Goal: Information Seeking & Learning: Learn about a topic

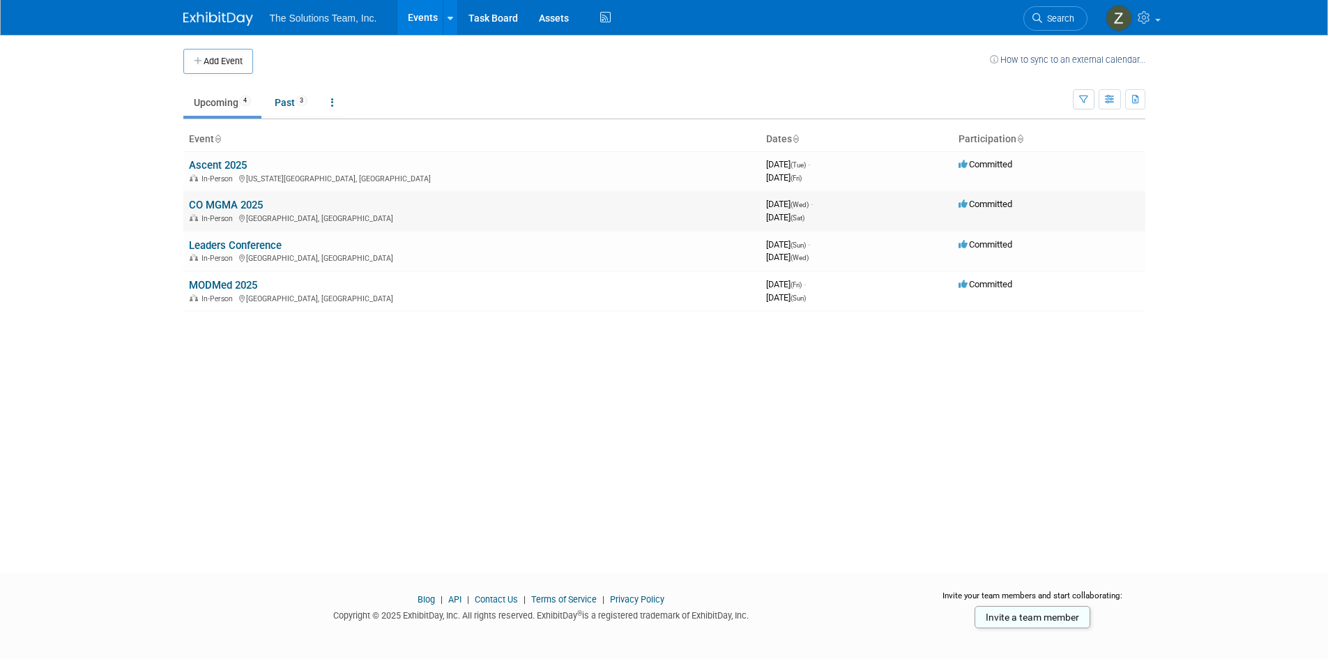
click at [242, 202] on link "CO MGMA 2025" at bounding box center [226, 205] width 74 height 13
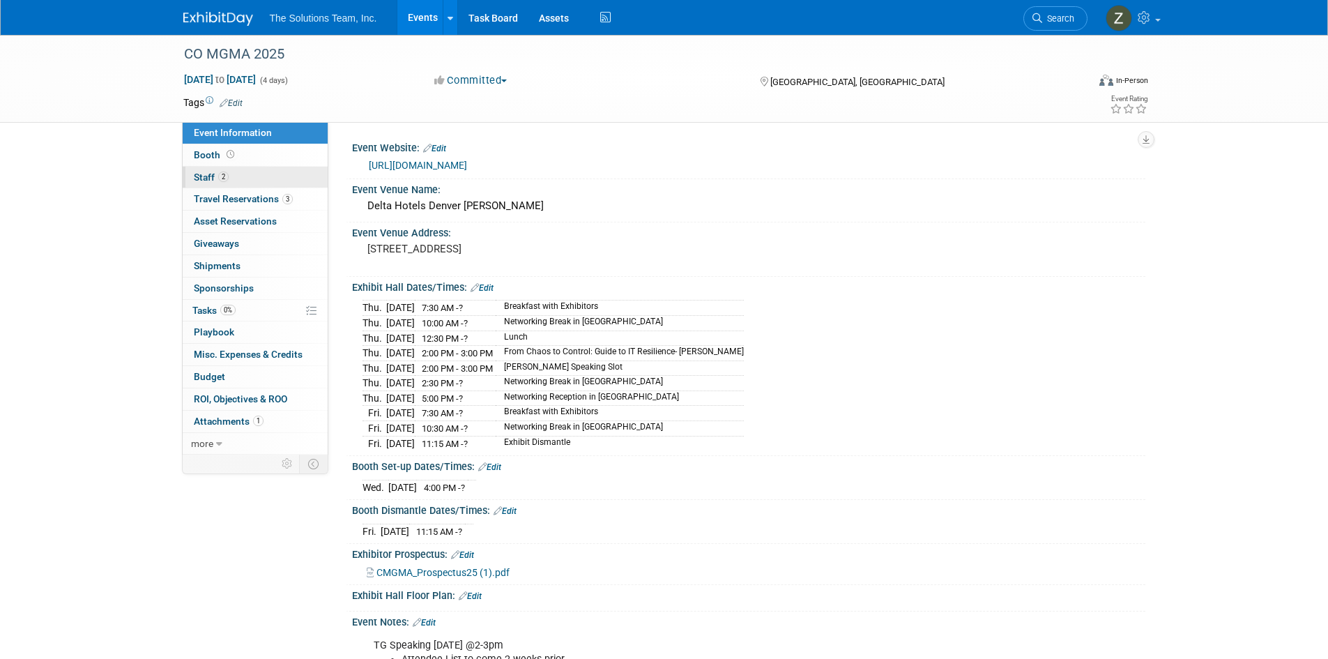
click at [252, 180] on link "2 Staff 2" at bounding box center [255, 178] width 145 height 22
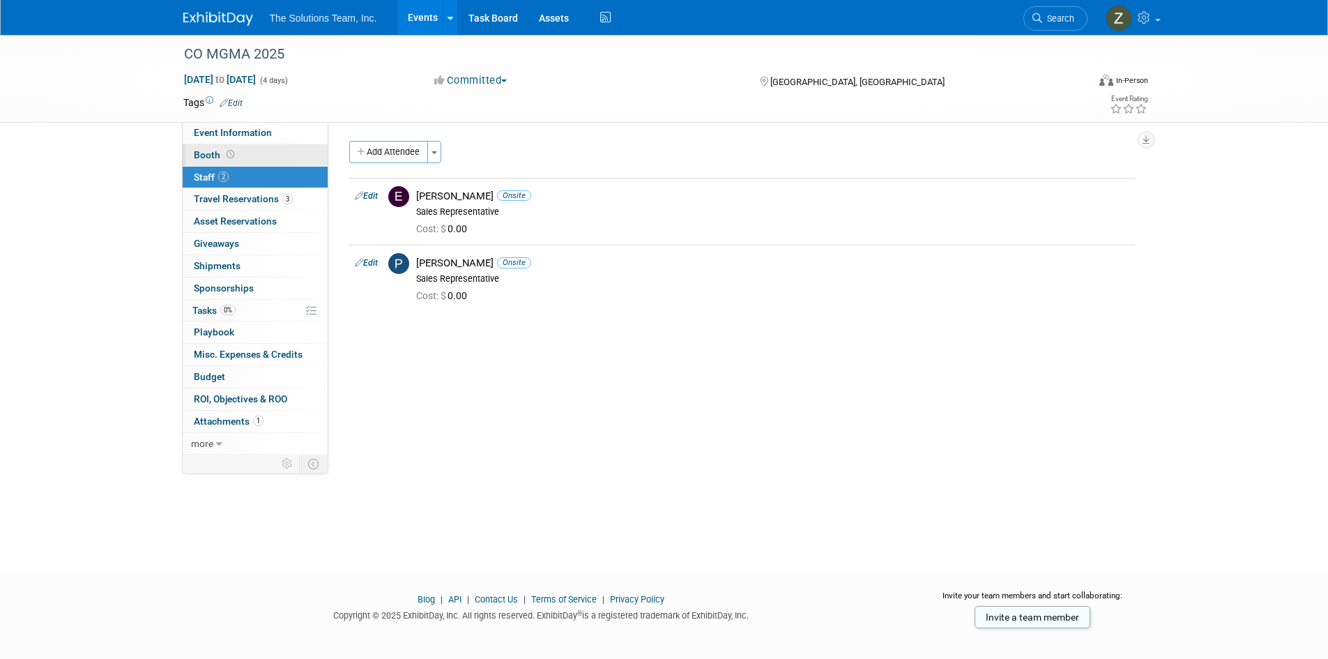
click at [252, 155] on link "Booth" at bounding box center [255, 155] width 145 height 22
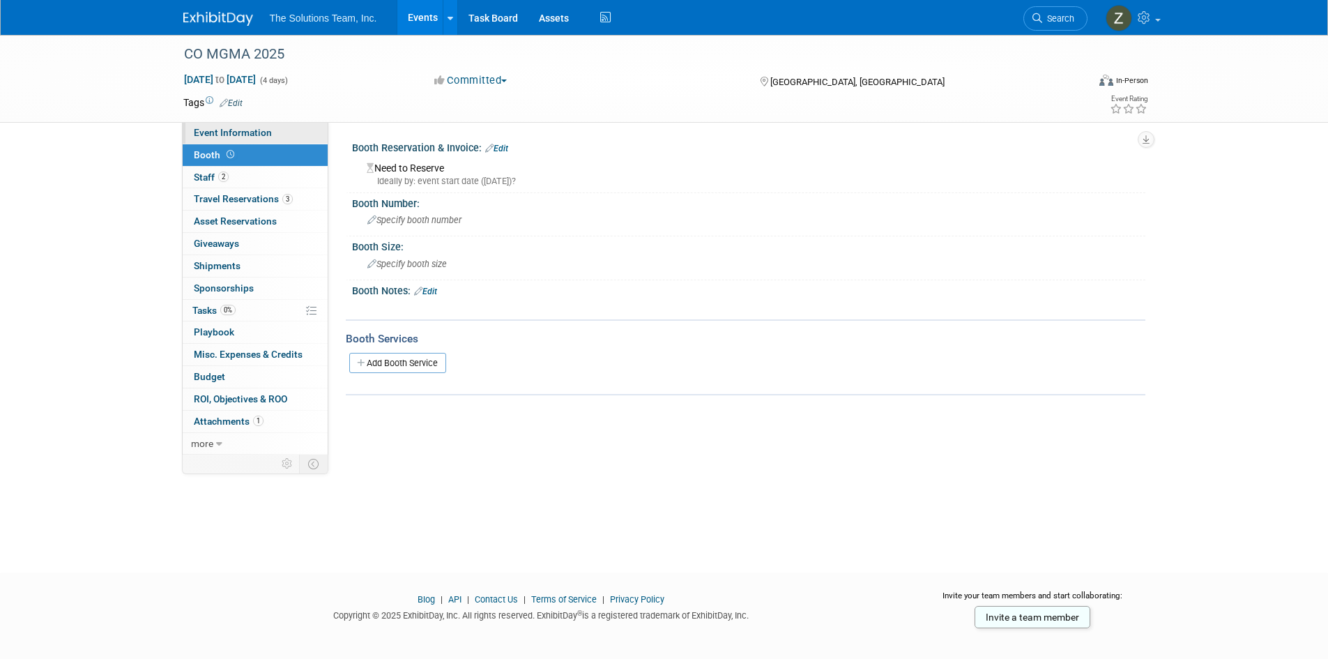
click at [268, 134] on span "Event Information" at bounding box center [233, 132] width 78 height 11
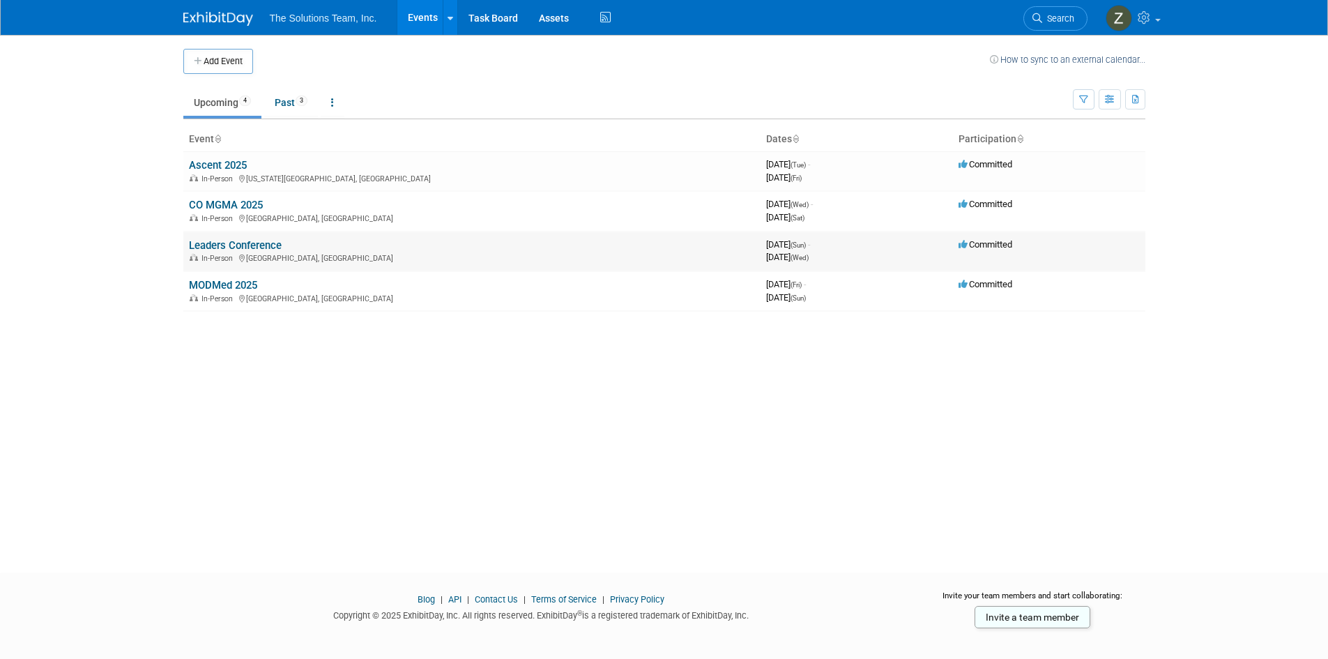
click at [252, 241] on link "Leaders Conference" at bounding box center [235, 245] width 93 height 13
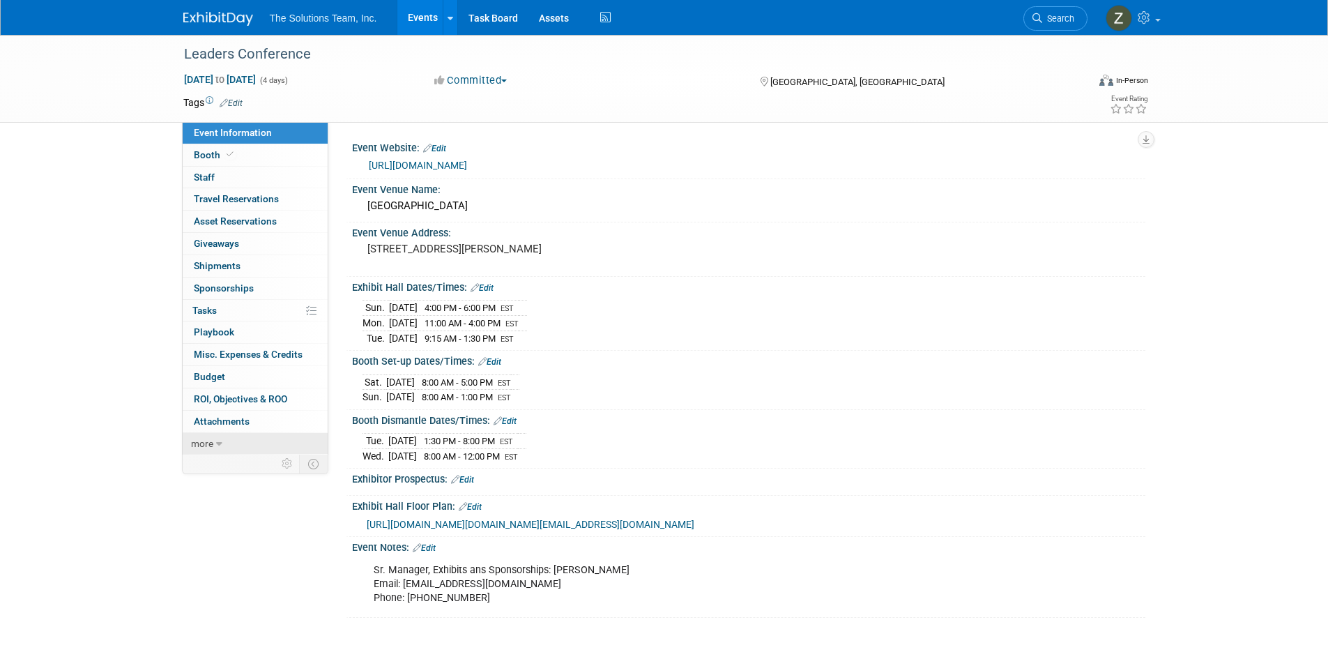
click at [207, 443] on span "more" at bounding box center [202, 443] width 22 height 11
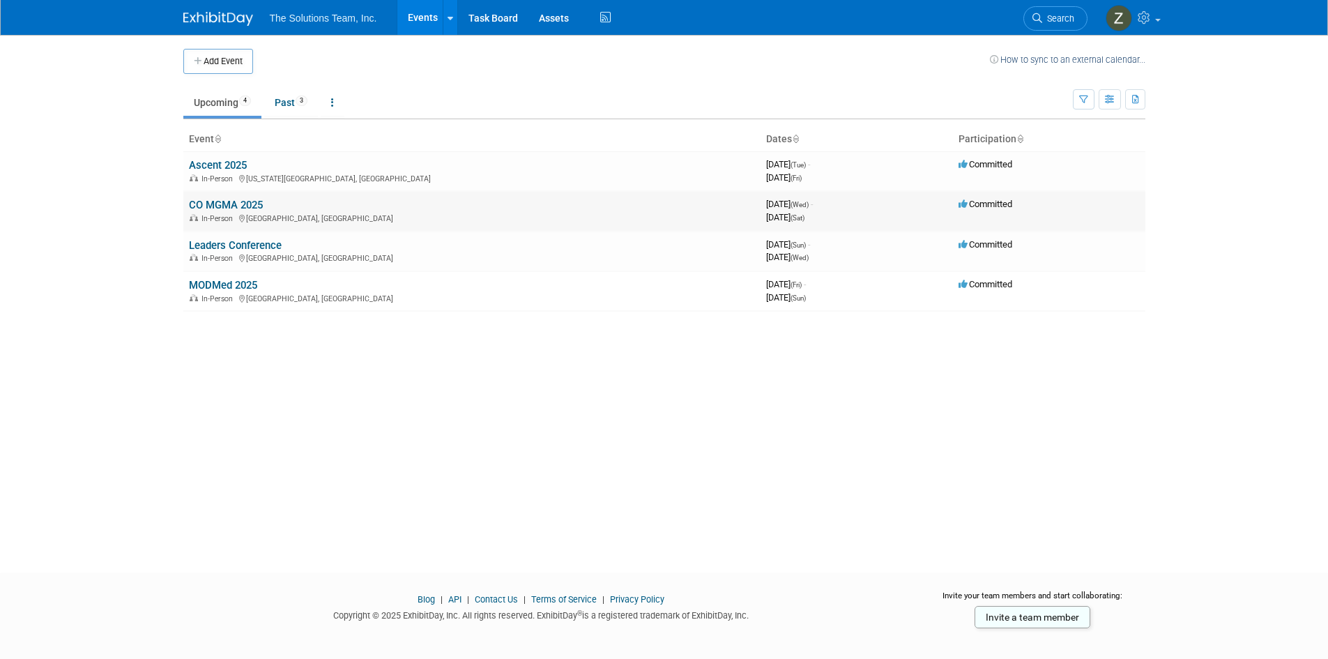
click at [249, 206] on link "CO MGMA 2025" at bounding box center [226, 205] width 74 height 13
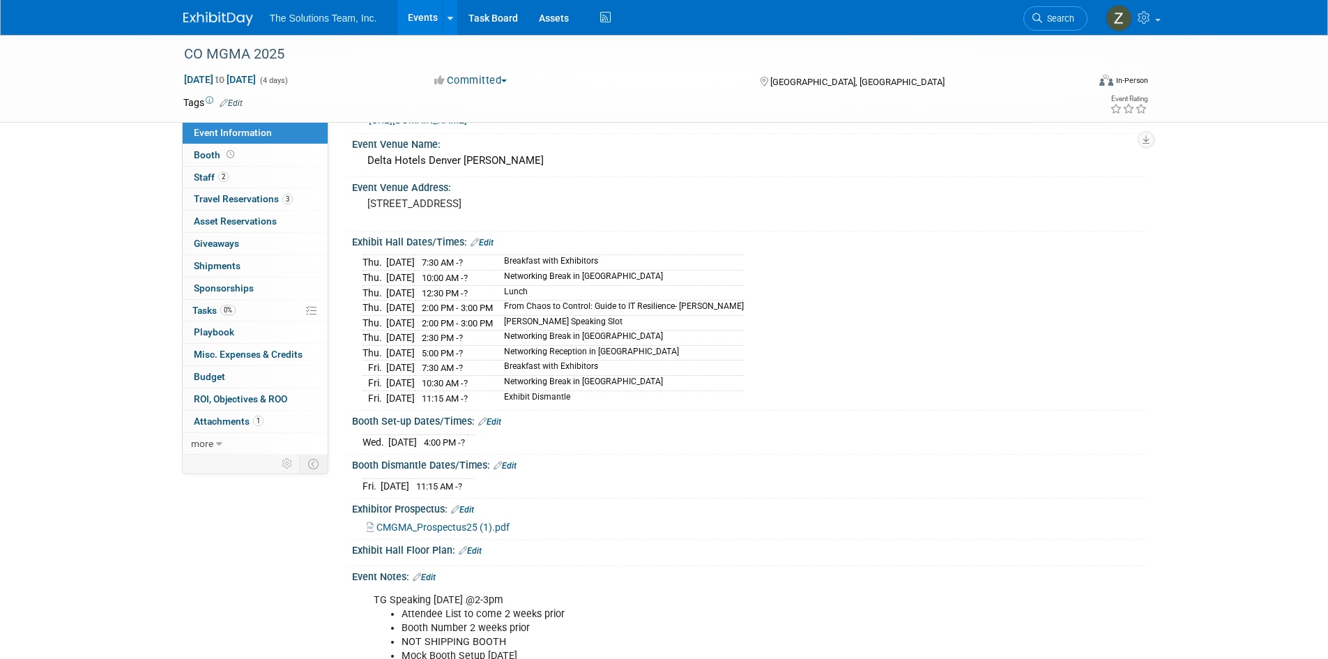
scroll to position [139, 0]
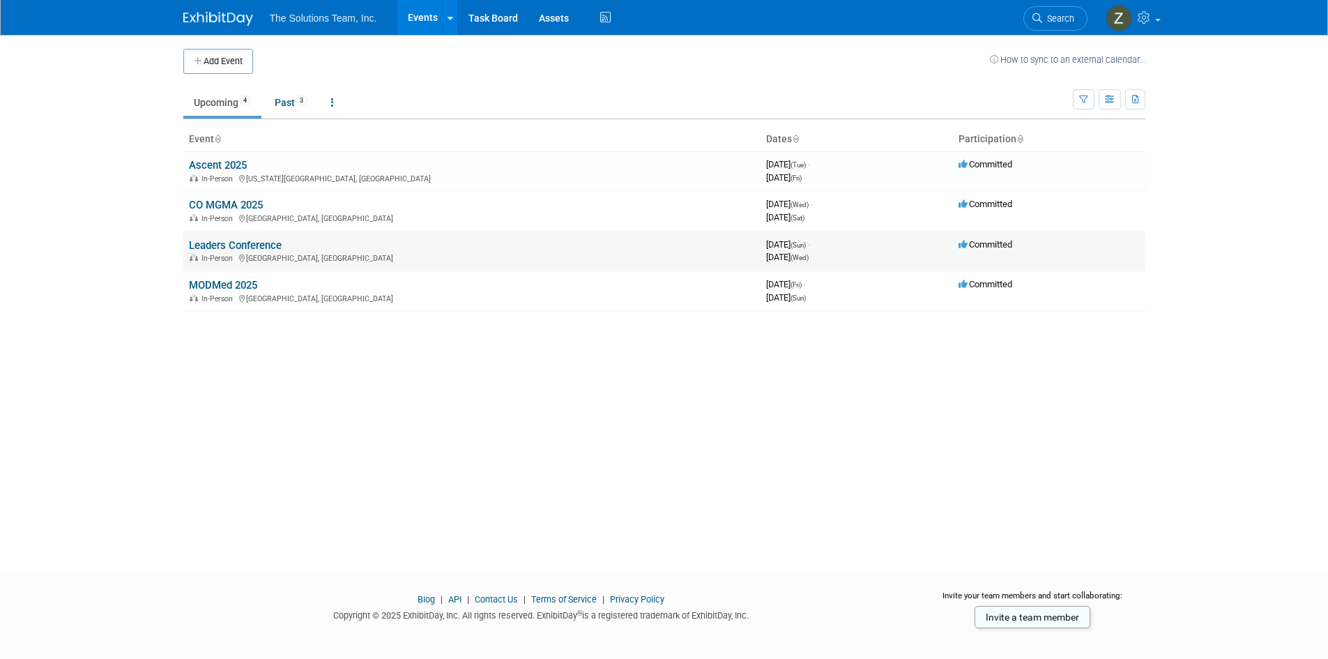
click at [261, 242] on link "Leaders Conference" at bounding box center [235, 245] width 93 height 13
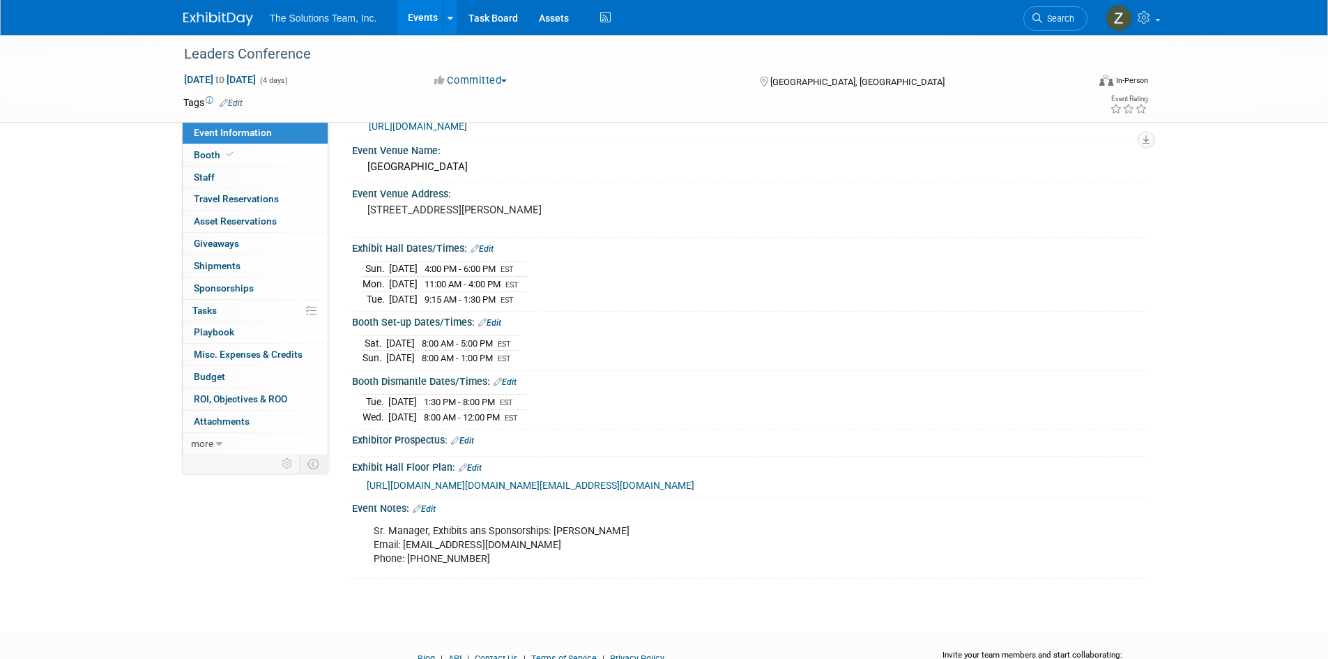
scroll to position [70, 0]
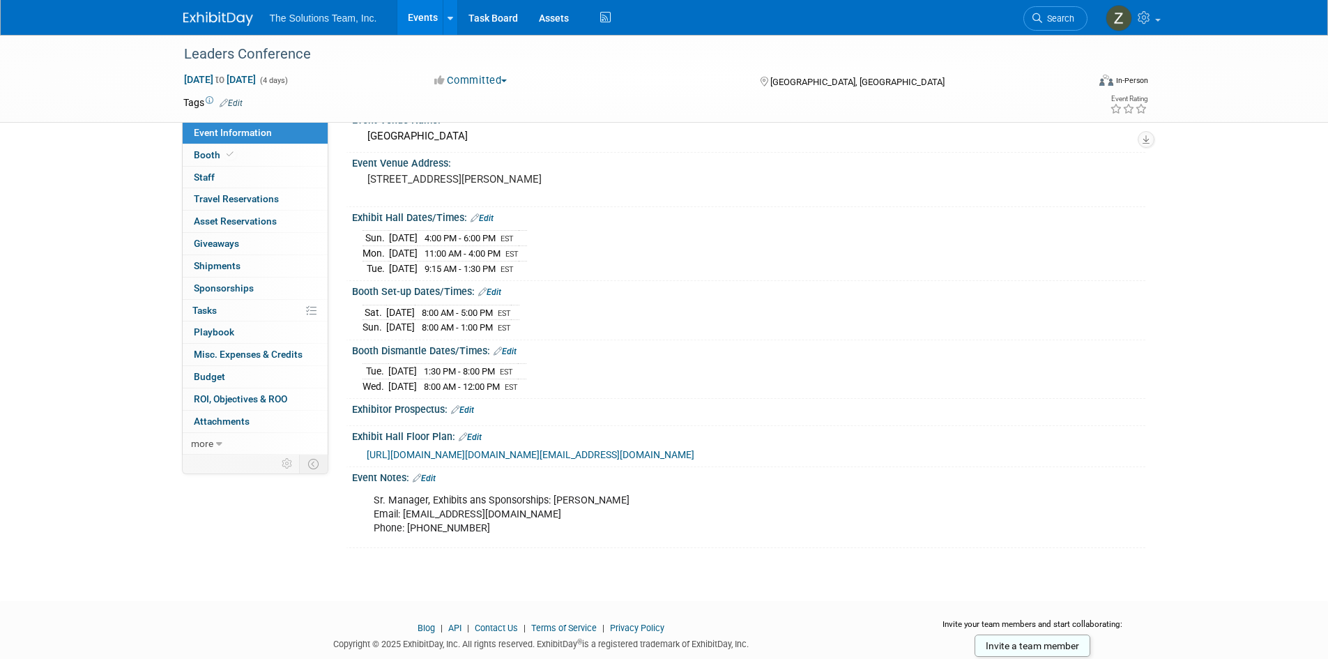
click at [617, 460] on span "[URL][DOMAIN_NAME][DOMAIN_NAME][EMAIL_ADDRESS][DOMAIN_NAME]" at bounding box center [531, 454] width 328 height 11
click at [622, 460] on span "[URL][DOMAIN_NAME][DOMAIN_NAME][EMAIL_ADDRESS][DOMAIN_NAME]" at bounding box center [531, 454] width 328 height 11
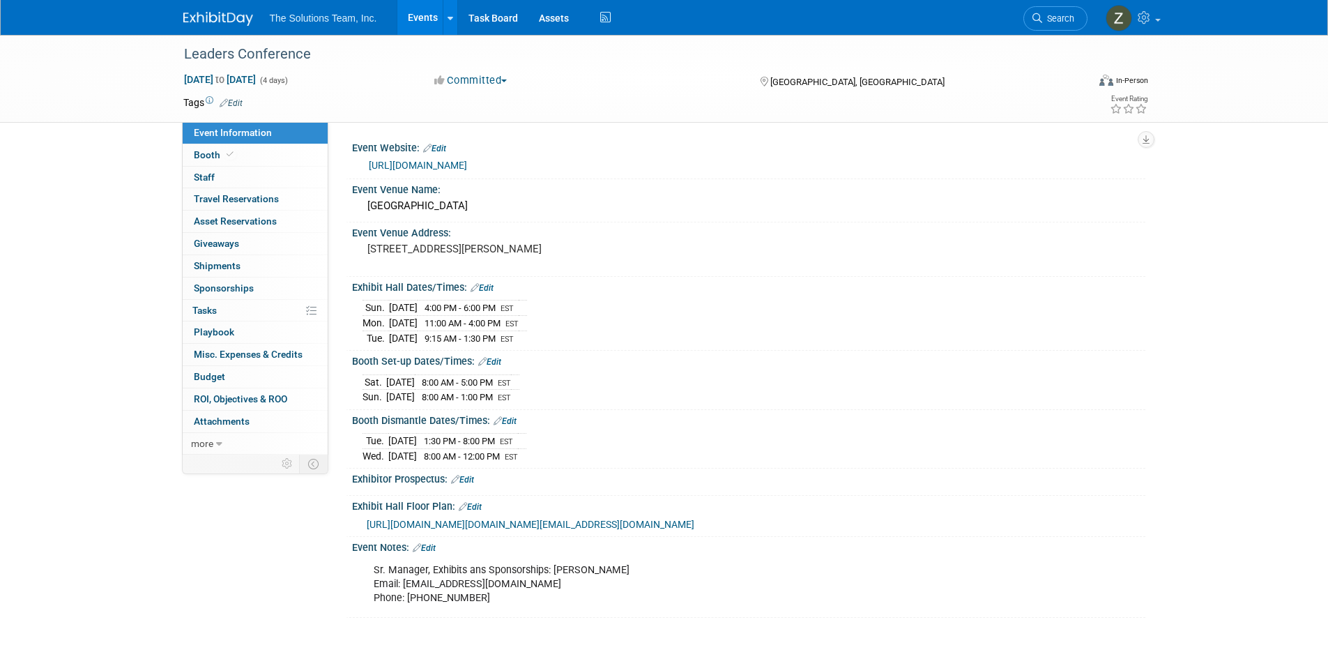
click at [467, 160] on link "[URL][DOMAIN_NAME]" at bounding box center [418, 165] width 98 height 11
click at [467, 164] on link "[URL][DOMAIN_NAME]" at bounding box center [418, 165] width 98 height 11
click at [694, 530] on span "[URL][DOMAIN_NAME][DOMAIN_NAME][EMAIL_ADDRESS][DOMAIN_NAME]" at bounding box center [531, 523] width 328 height 11
